Goal: Task Accomplishment & Management: Complete application form

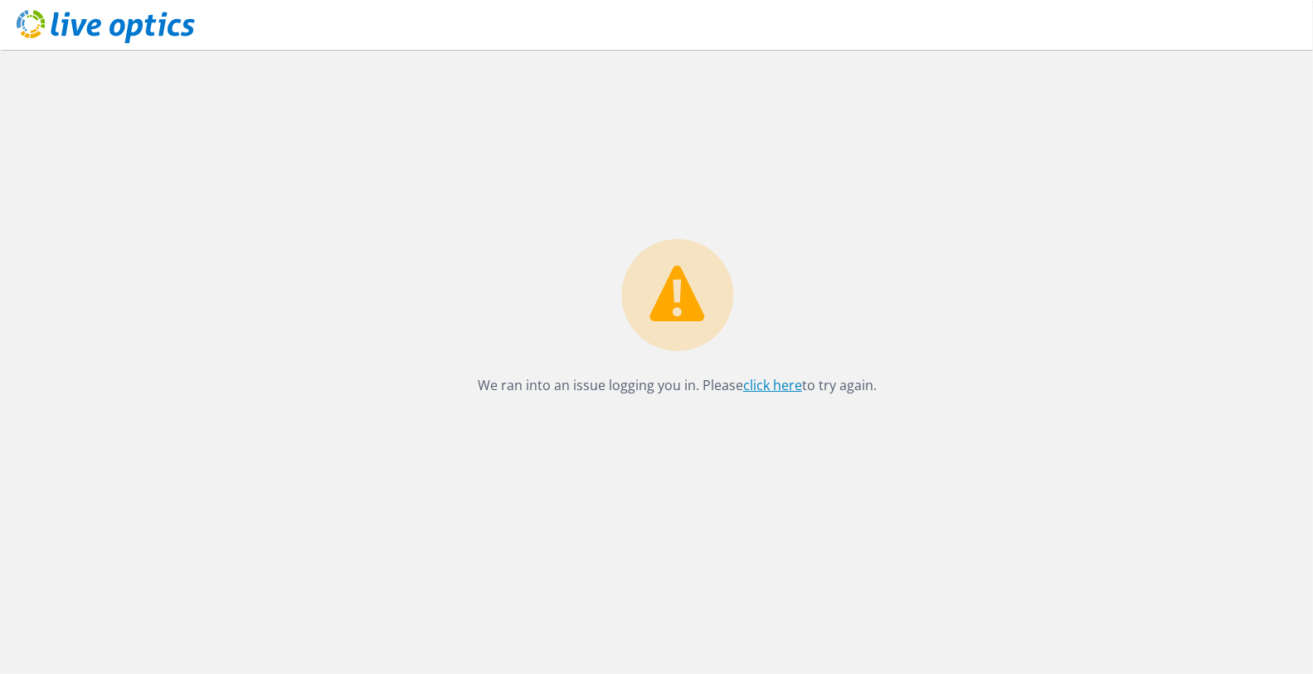
click at [754, 379] on link "click here" at bounding box center [772, 385] width 59 height 18
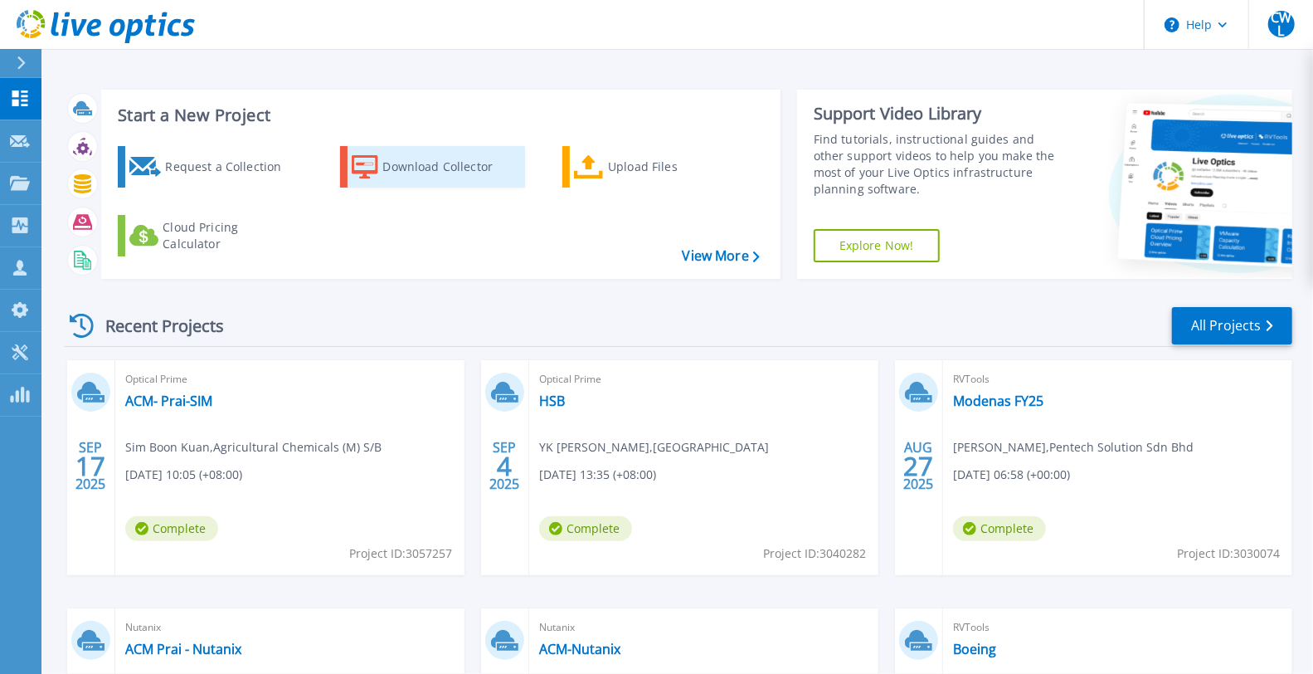
click at [372, 173] on icon at bounding box center [365, 167] width 27 height 24
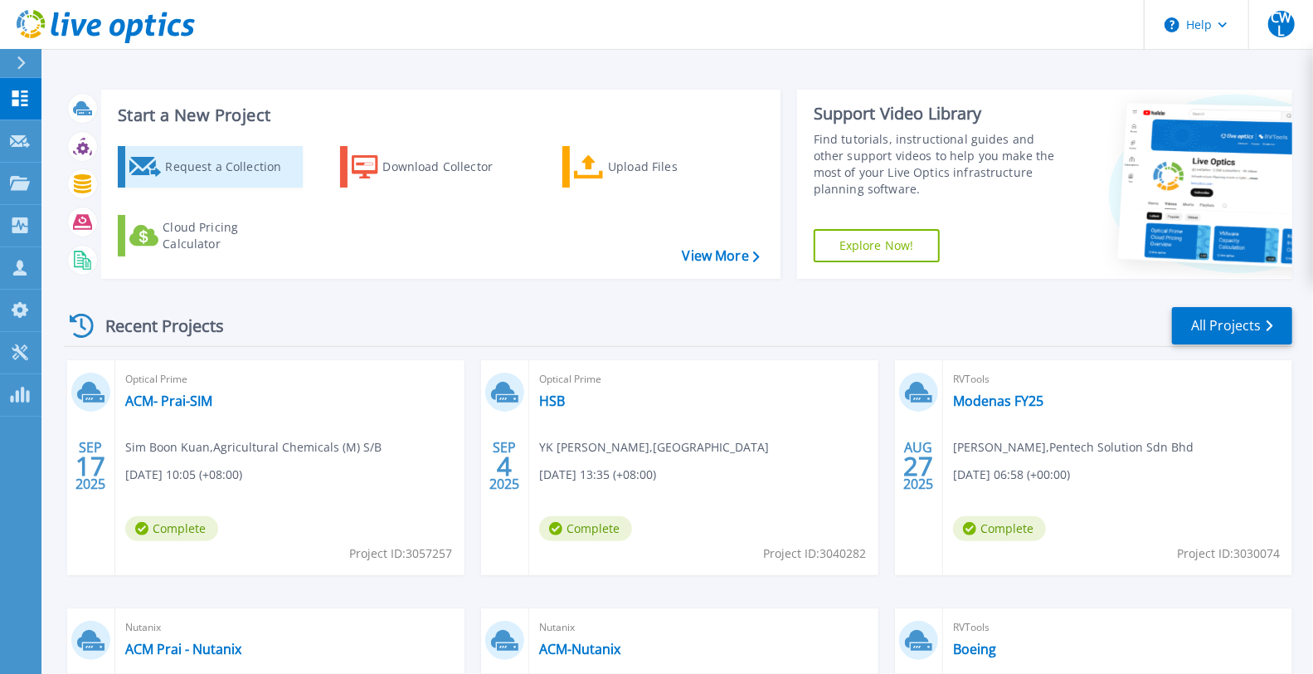
click at [243, 181] on div "Request a Collection" at bounding box center [231, 166] width 133 height 33
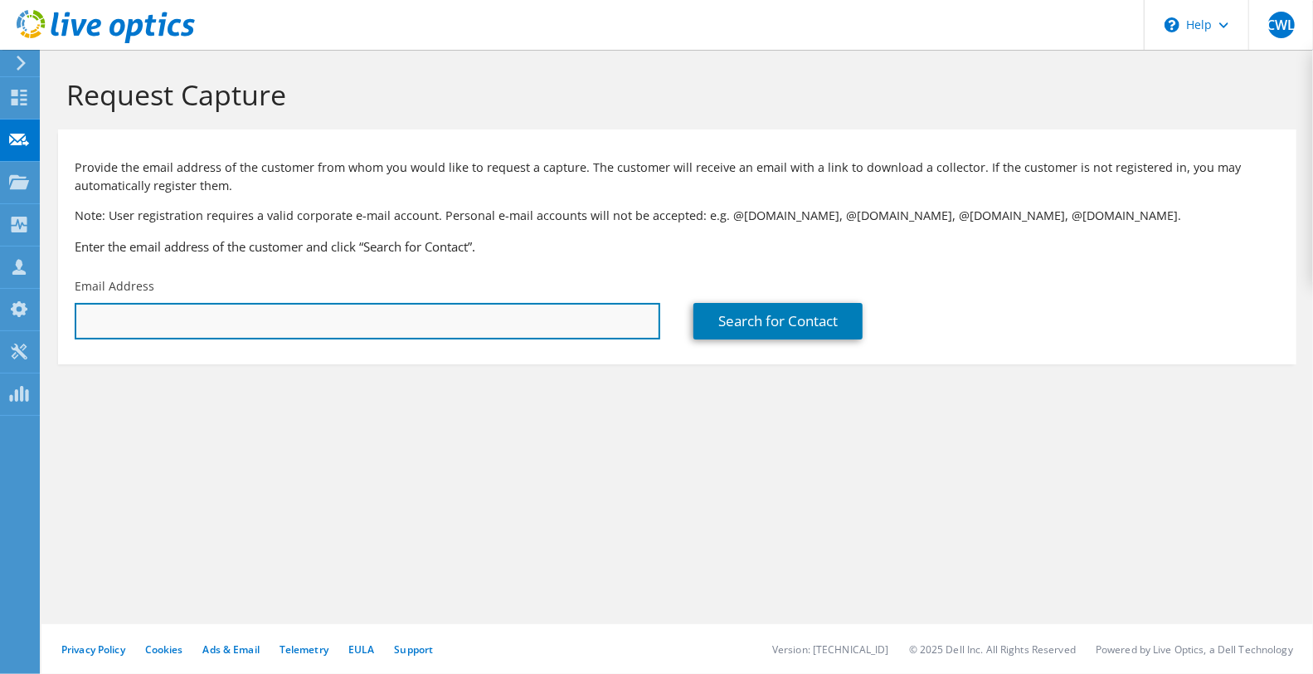
click at [257, 317] on input "text" at bounding box center [368, 321] width 586 height 37
paste input "cheeseng.tan@corazasystems.com.my"
type input "cheeseng.tan@corazasystems.com.my"
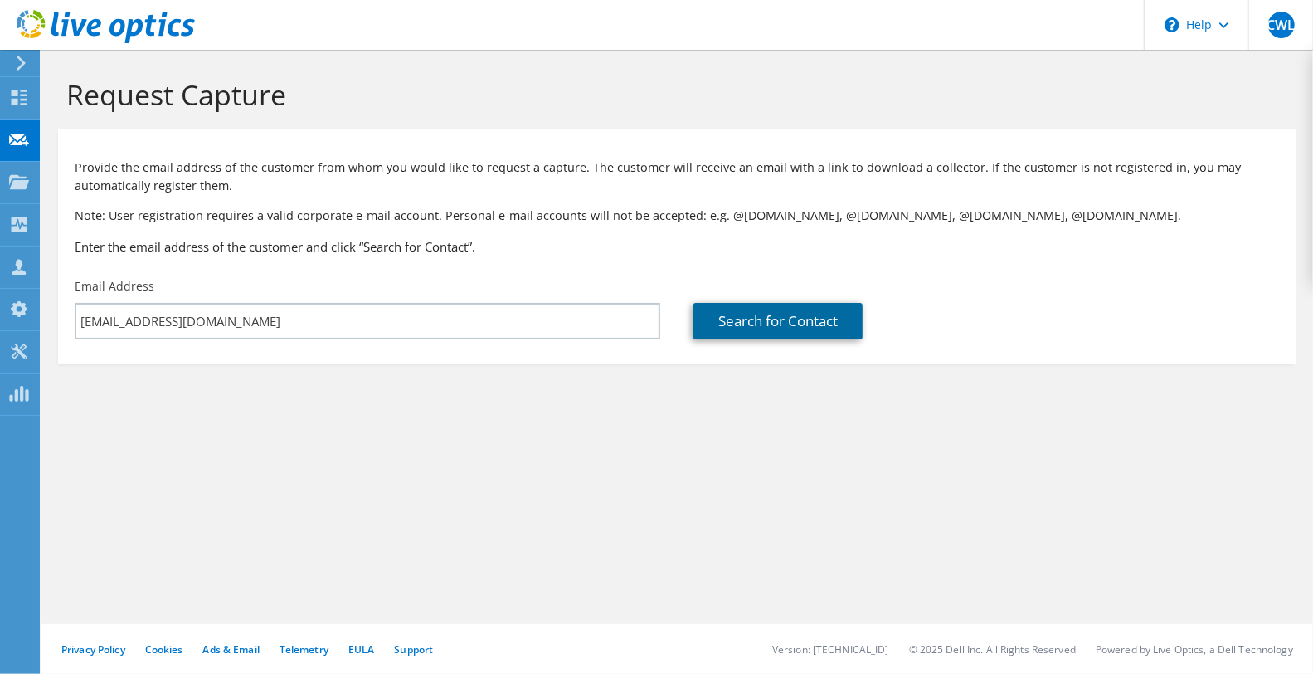
click at [743, 324] on link "Search for Contact" at bounding box center [778, 321] width 169 height 37
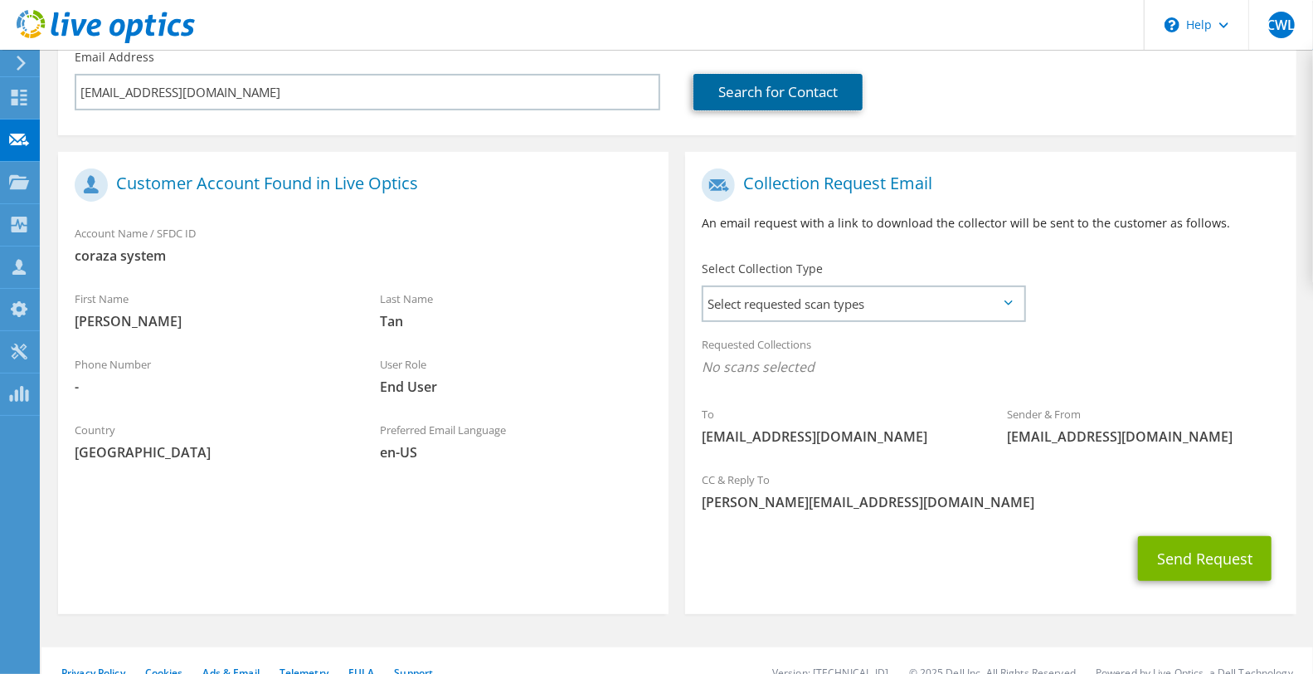
scroll to position [252, 0]
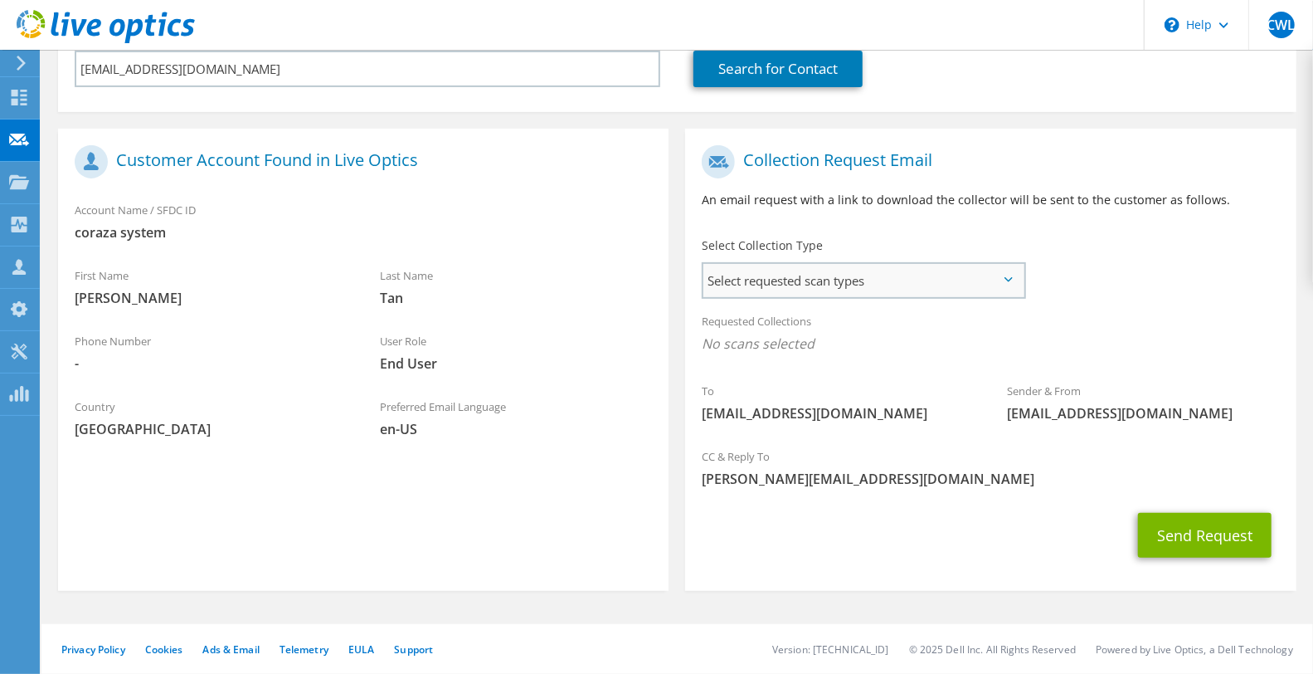
click at [754, 278] on span "Select requested scan types" at bounding box center [863, 280] width 320 height 33
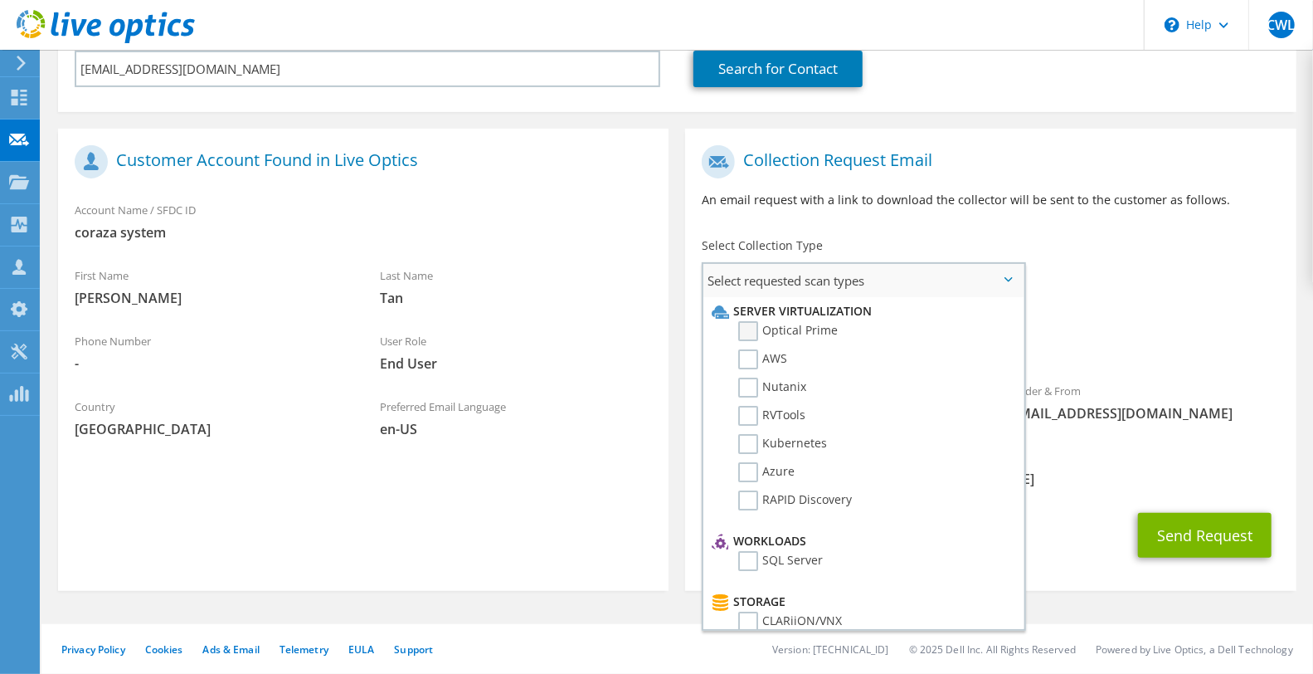
click at [776, 337] on label "Optical Prime" at bounding box center [788, 331] width 100 height 20
click at [0, 0] on input "Optical Prime" at bounding box center [0, 0] width 0 height 0
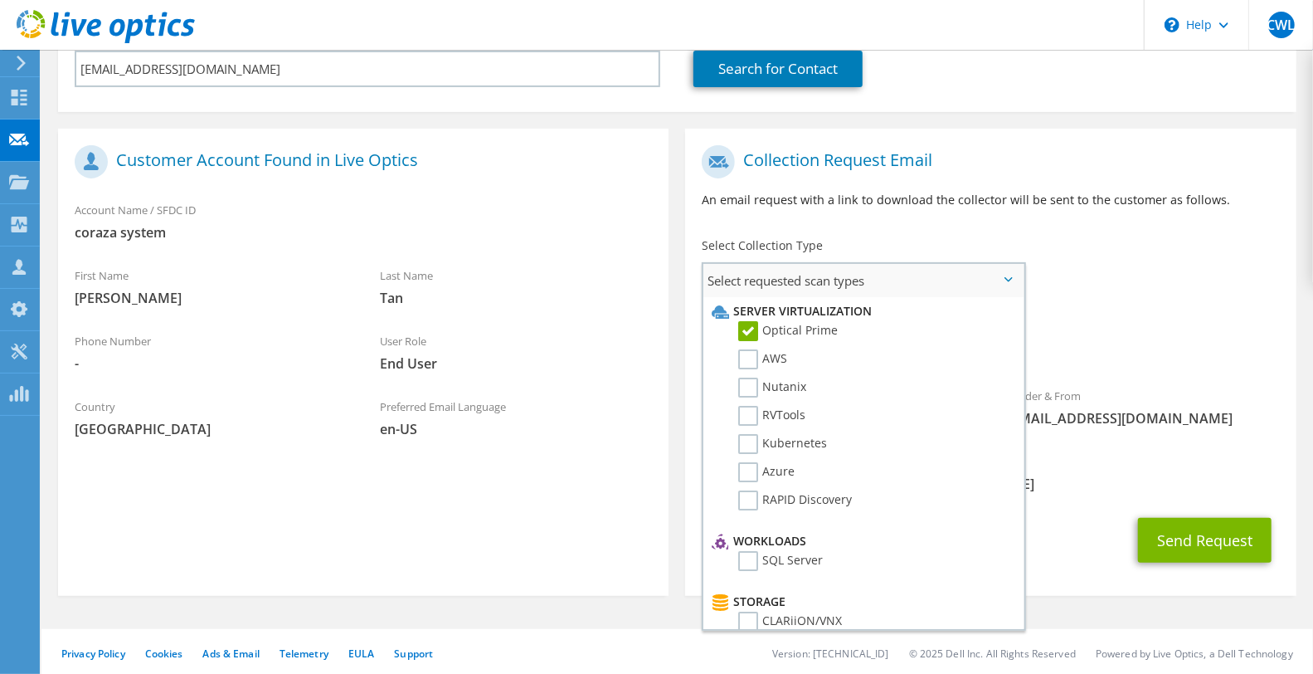
click at [801, 329] on label "Optical Prime" at bounding box center [788, 331] width 100 height 20
click at [0, 0] on input "Optical Prime" at bounding box center [0, 0] width 0 height 0
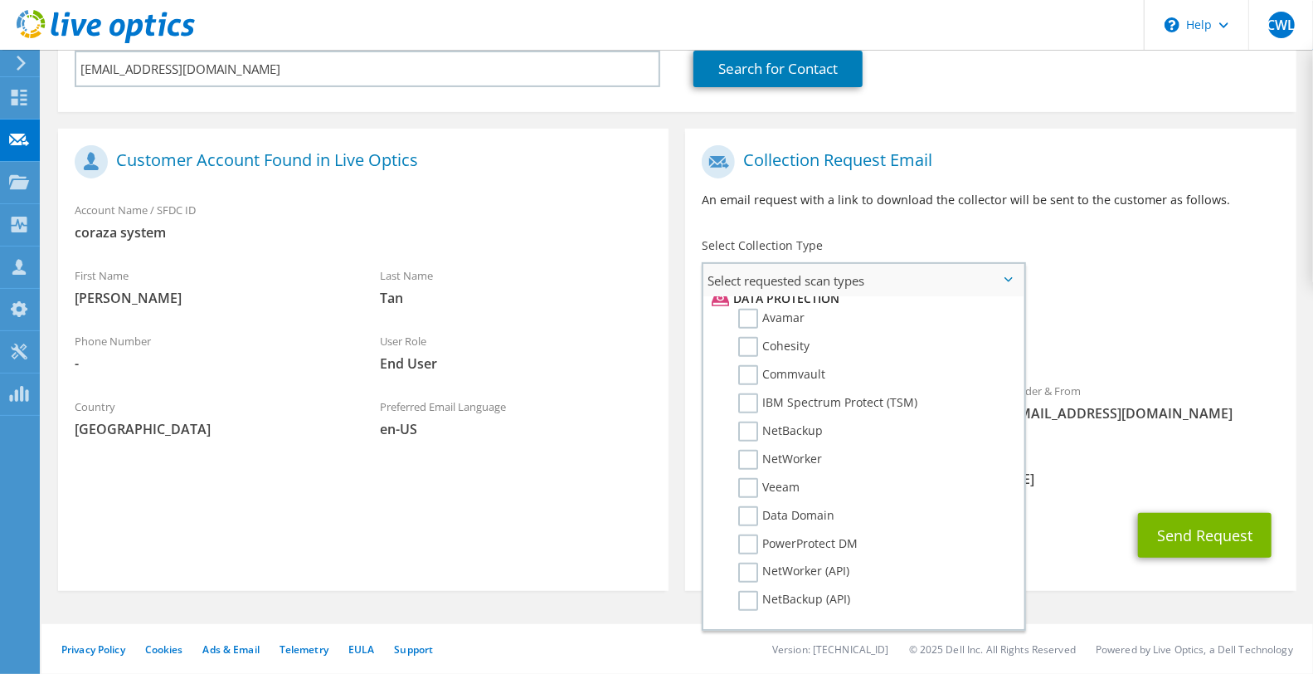
scroll to position [774, 0]
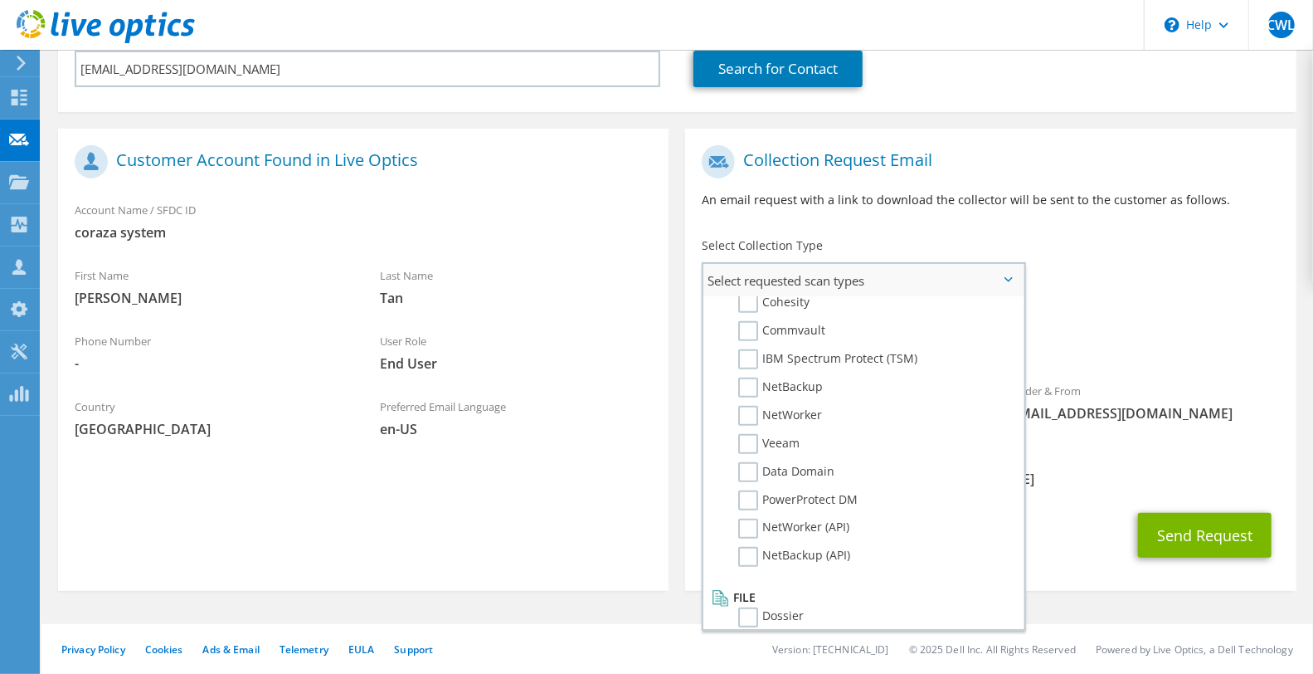
click at [732, 607] on li "Dossier" at bounding box center [862, 621] width 308 height 28
click at [742, 607] on label "Dossier" at bounding box center [771, 617] width 66 height 20
click at [0, 0] on input "Dossier" at bounding box center [0, 0] width 0 height 0
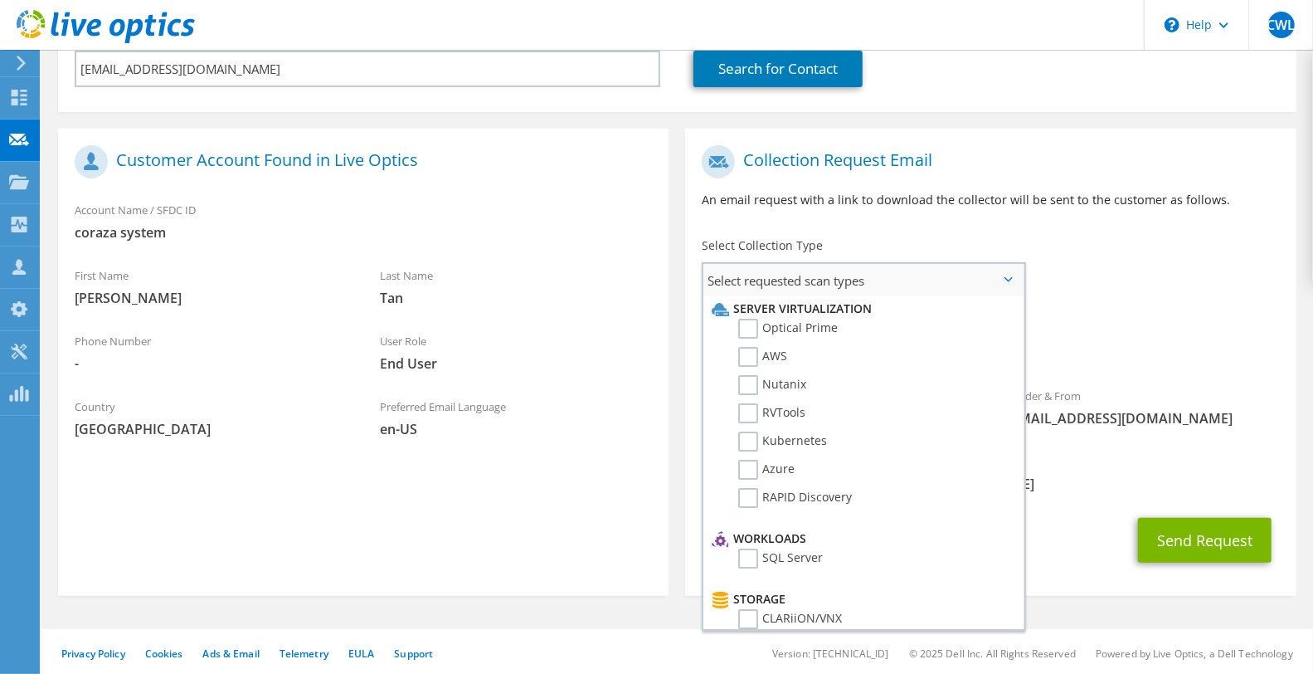
scroll to position [0, 0]
click at [788, 330] on label "Optical Prime" at bounding box center [788, 331] width 100 height 20
click at [0, 0] on input "Optical Prime" at bounding box center [0, 0] width 0 height 0
click at [1140, 334] on span "Dossier Optical Prime" at bounding box center [990, 347] width 577 height 27
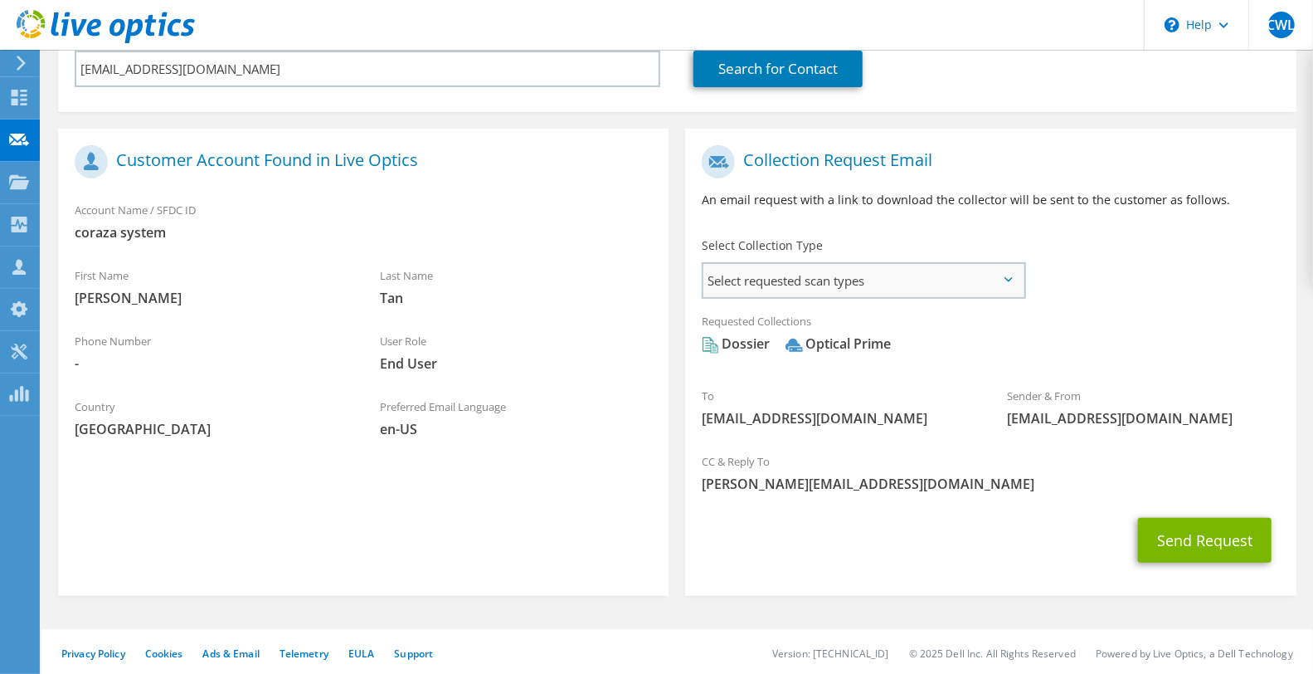
click at [960, 293] on span "Select requested scan types" at bounding box center [863, 280] width 320 height 33
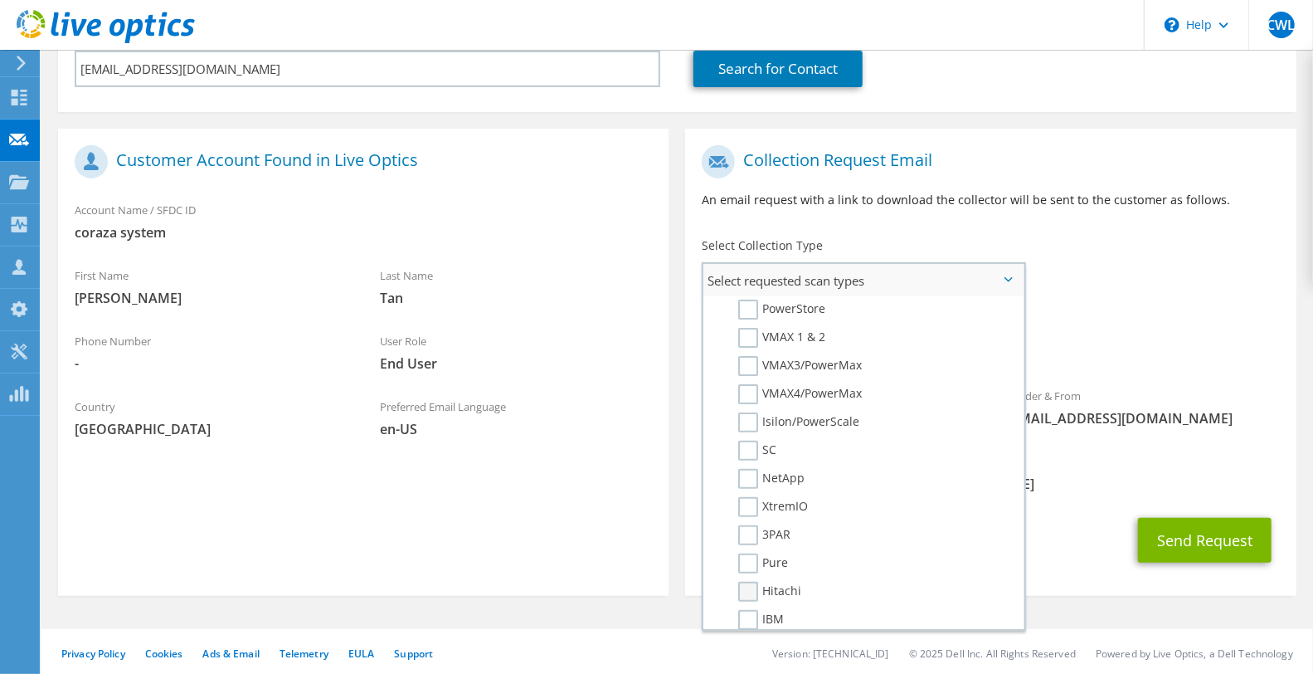
scroll to position [276, 0]
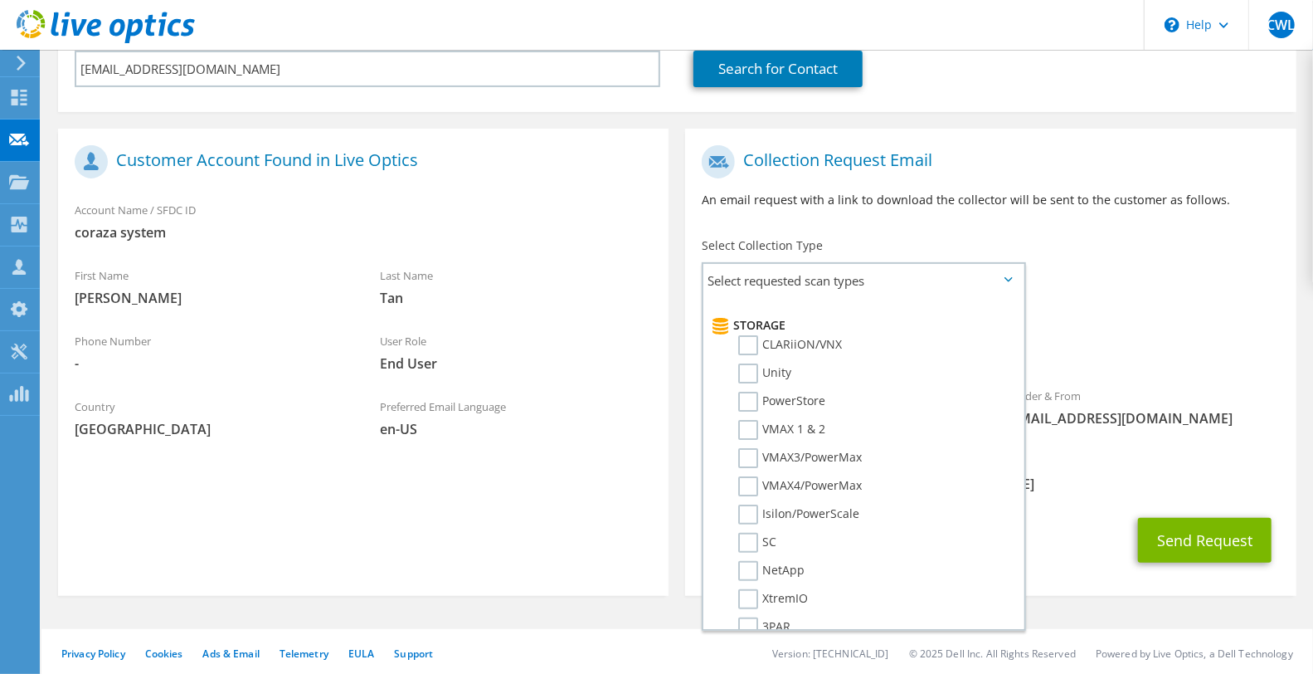
click at [1097, 338] on span "Dossier Optical Prime" at bounding box center [990, 347] width 577 height 27
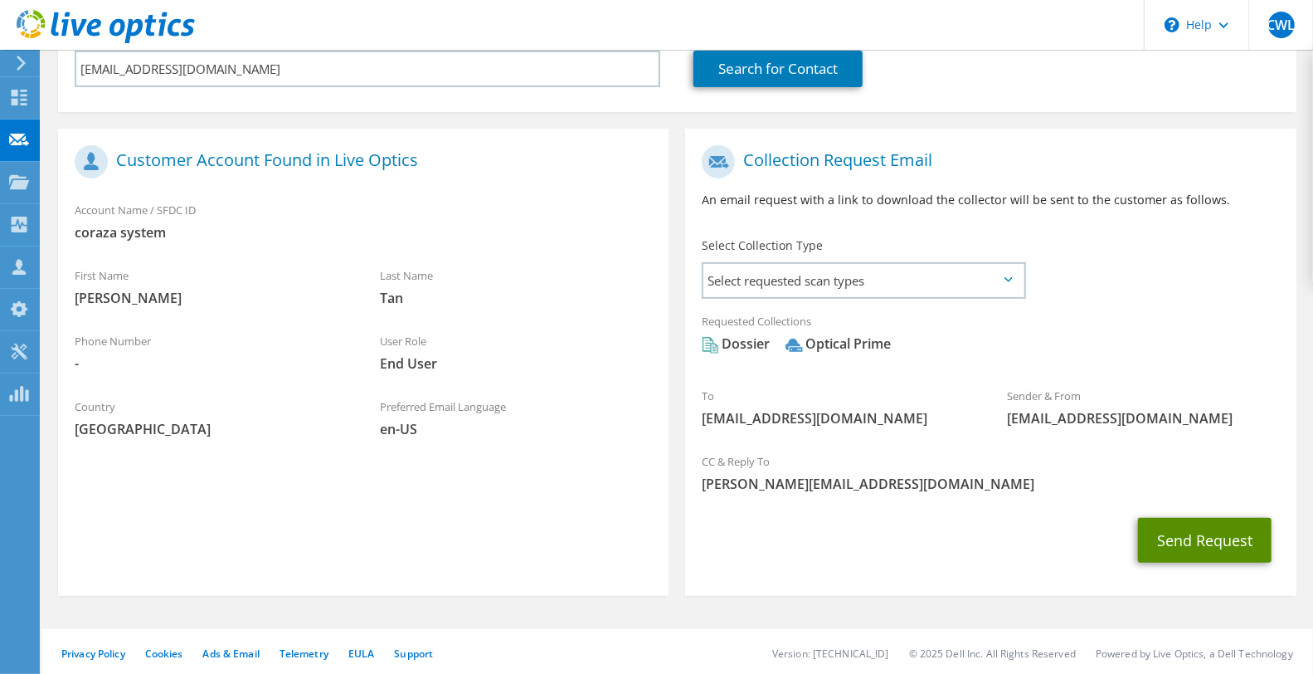
click at [1179, 545] on button "Send Request" at bounding box center [1205, 540] width 134 height 45
